Goal: Information Seeking & Learning: Stay updated

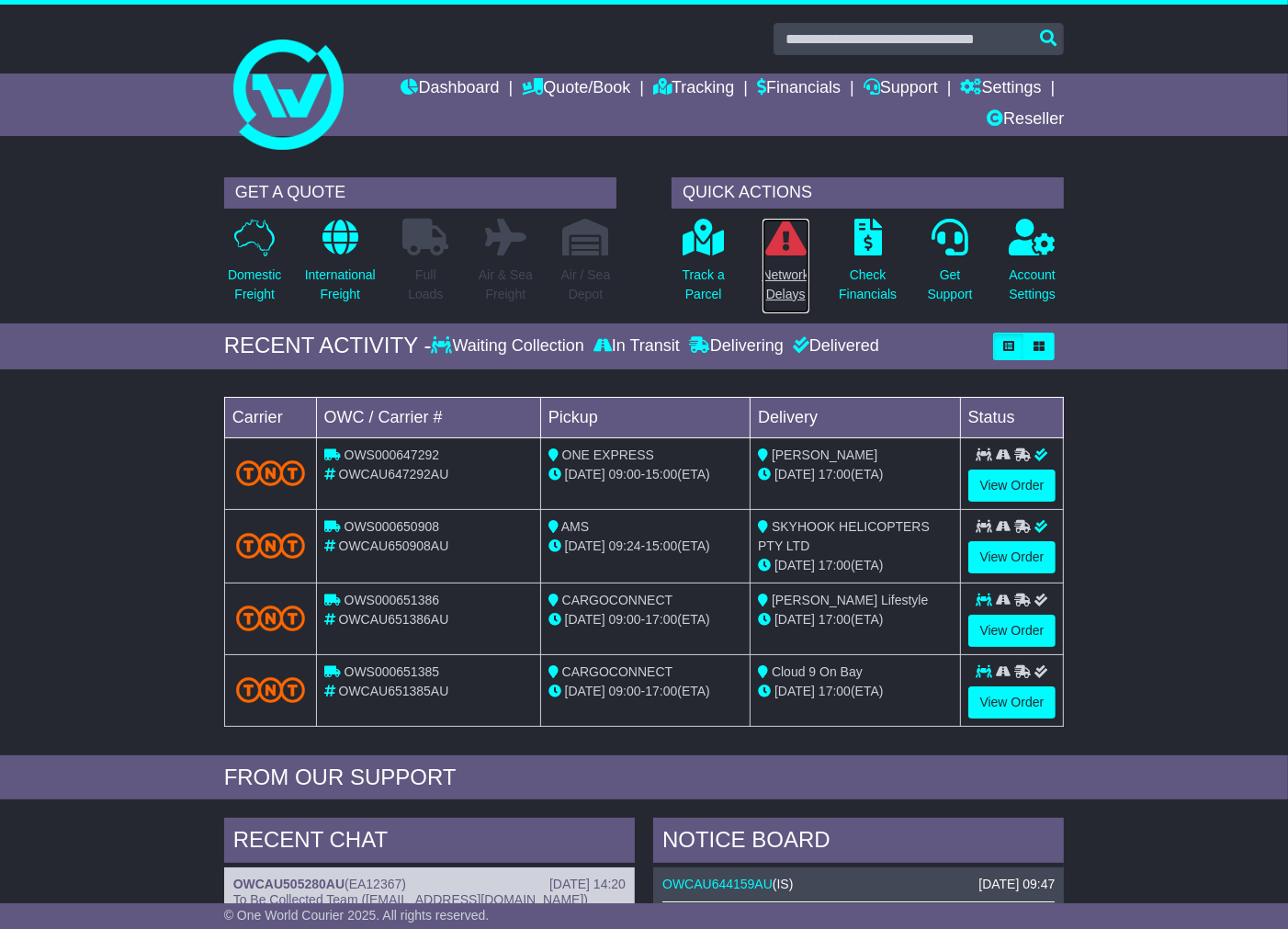
click at [782, 258] on link "Network Delays" at bounding box center [786, 265] width 49 height 97
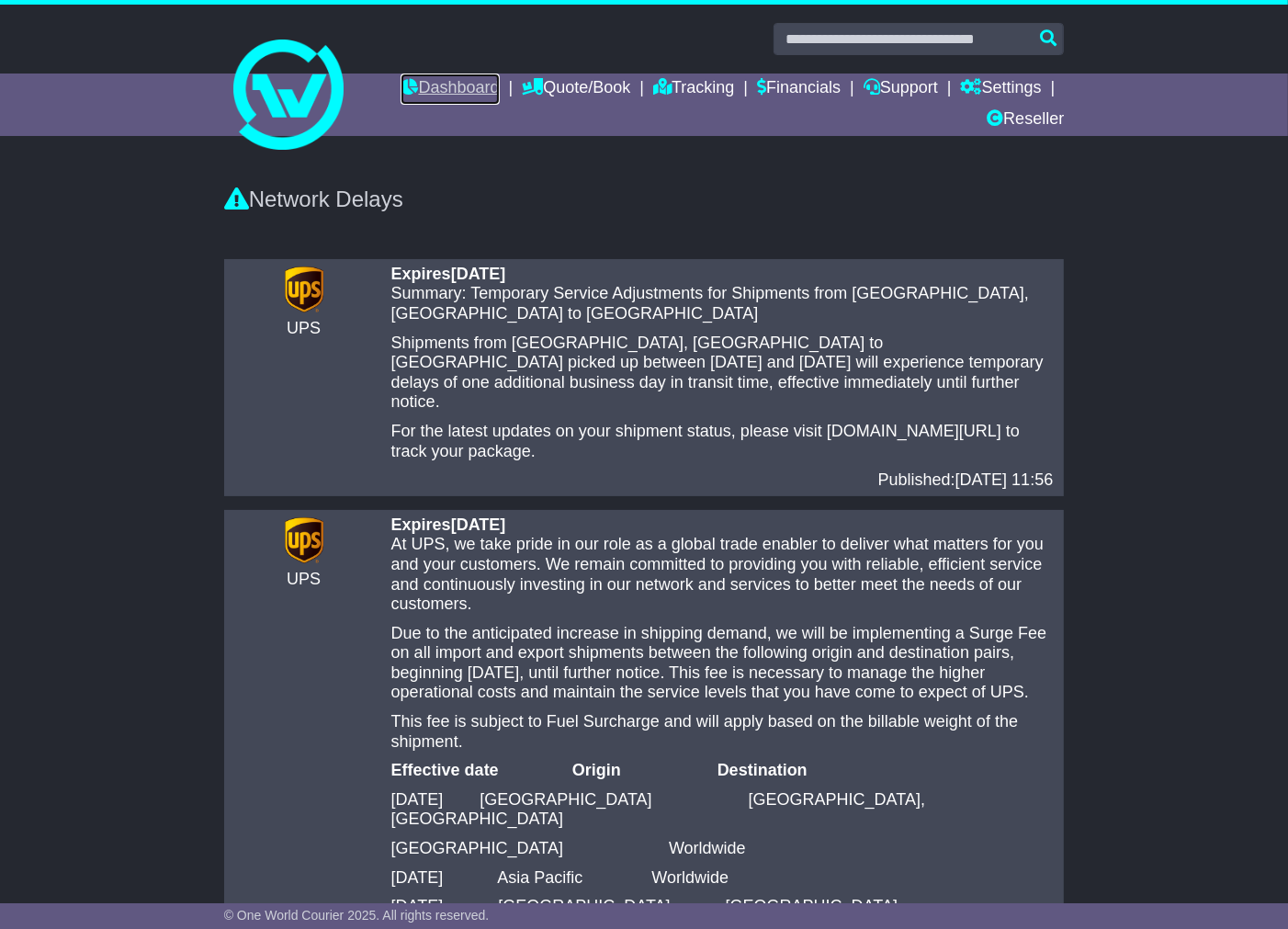
click at [439, 75] on link "Dashboard" at bounding box center [449, 89] width 98 height 31
